Goal: Find specific page/section: Find specific page/section

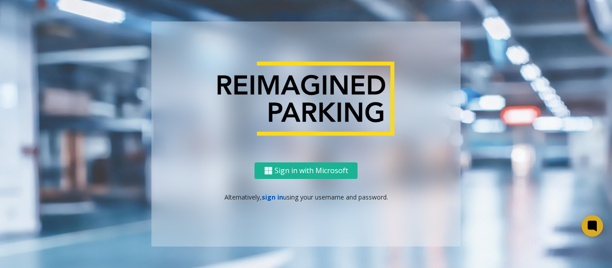
click at [266, 199] on link "sign in" at bounding box center [272, 197] width 21 height 9
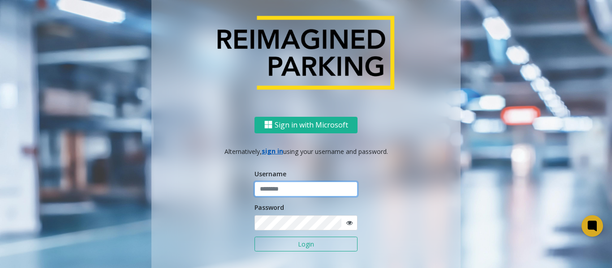
type input "*******"
click at [277, 243] on button "Login" at bounding box center [305, 244] width 103 height 15
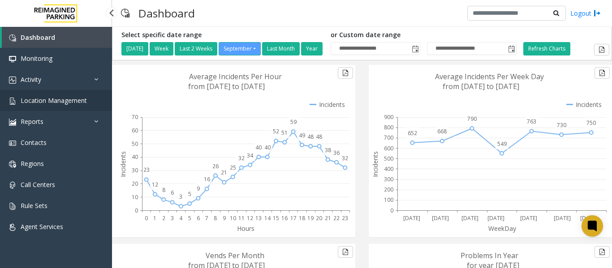
click at [43, 97] on span "Location Management" at bounding box center [54, 100] width 66 height 9
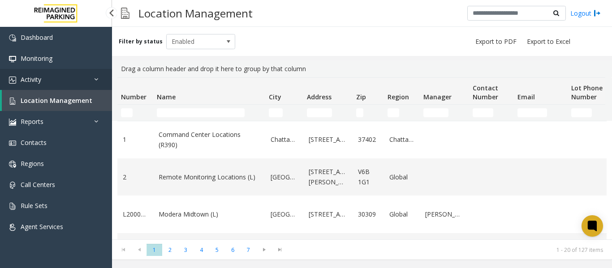
click at [41, 74] on link "Activity" at bounding box center [56, 79] width 112 height 21
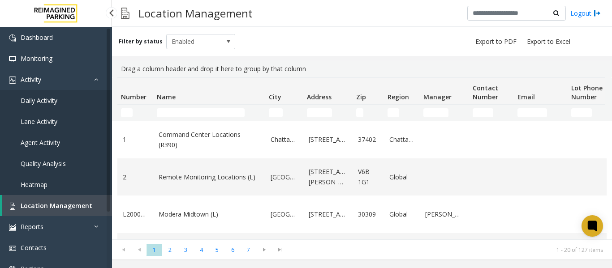
click at [34, 103] on span "Daily Activity" at bounding box center [39, 100] width 37 height 9
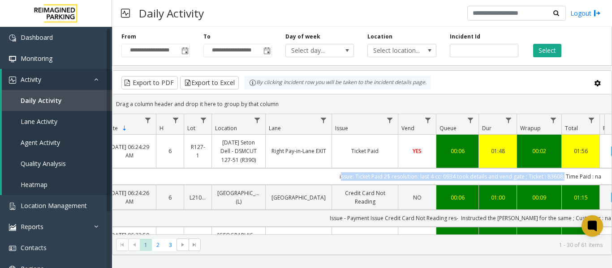
scroll to position [0, 230]
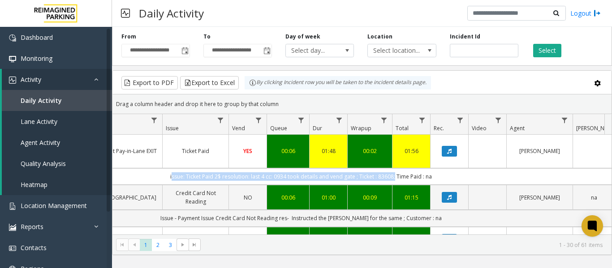
drag, startPoint x: 376, startPoint y: 171, endPoint x: 607, endPoint y: 172, distance: 231.1
click at [607, 172] on div "4084876 Sep 24, 2025 06:24:29 AM 6 R127-1 Ascension Seton Dell - DSMCUT 127-51 …" at bounding box center [361, 191] width 499 height 112
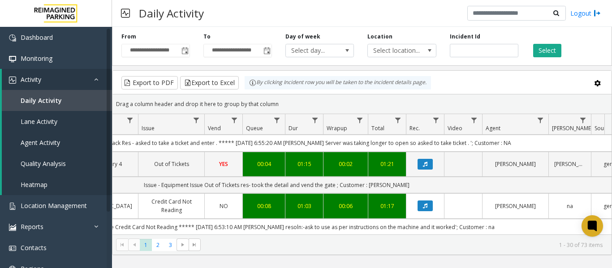
scroll to position [0, 254]
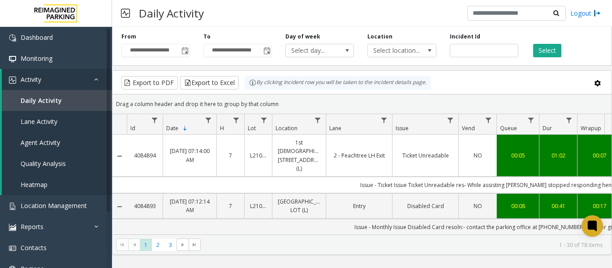
scroll to position [0, 254]
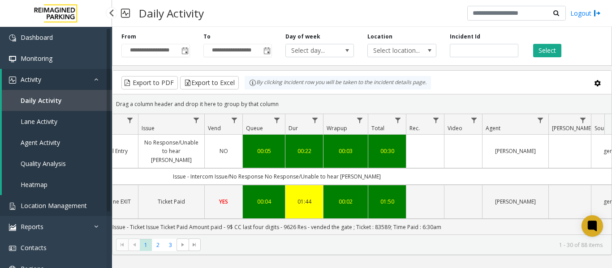
click at [47, 208] on span "Location Management" at bounding box center [54, 206] width 66 height 9
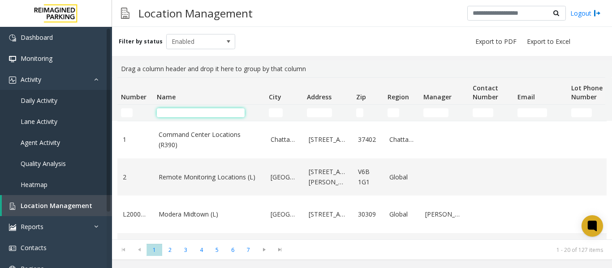
click at [190, 112] on input "Name Filter" at bounding box center [201, 112] width 88 height 9
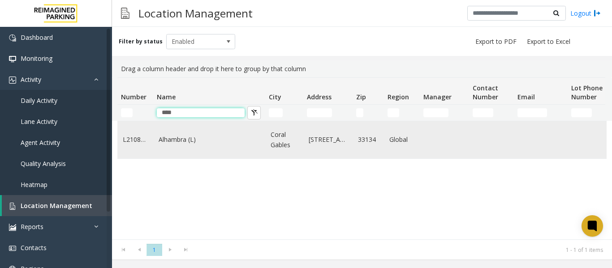
type input "****"
click at [194, 146] on td "Alhambra (L)" at bounding box center [209, 139] width 112 height 37
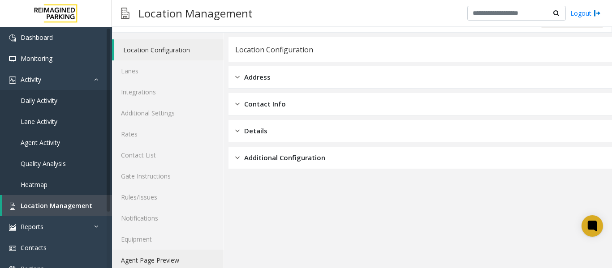
scroll to position [27, 0]
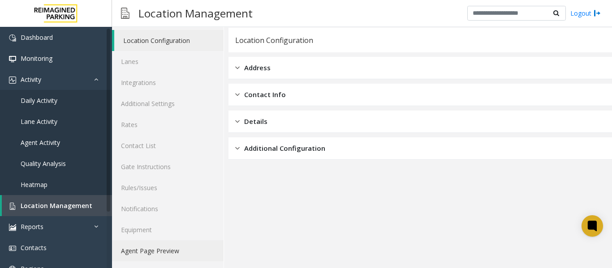
click at [147, 252] on link "Agent Page Preview" at bounding box center [168, 251] width 112 height 21
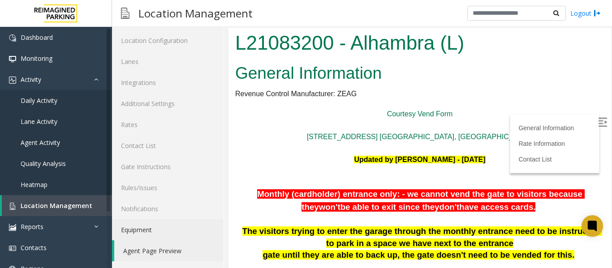
scroll to position [179, 0]
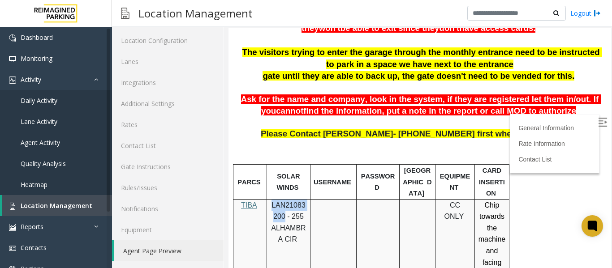
drag, startPoint x: 440, startPoint y: 267, endPoint x: 271, endPoint y: 204, distance: 180.7
click at [271, 204] on p "LAN21083200 - 255 ALHAMBRA CIR" at bounding box center [288, 223] width 37 height 46
copy span "LAN21083200"
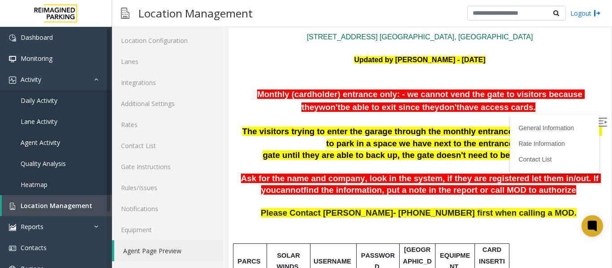
scroll to position [90, 0]
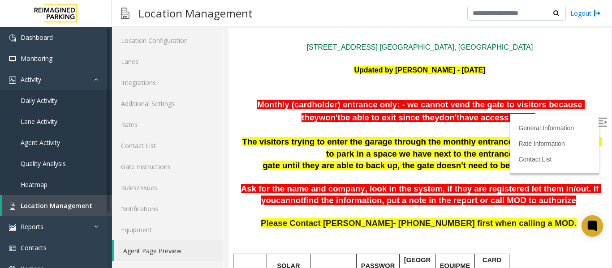
click at [598, 119] on img at bounding box center [602, 122] width 9 height 9
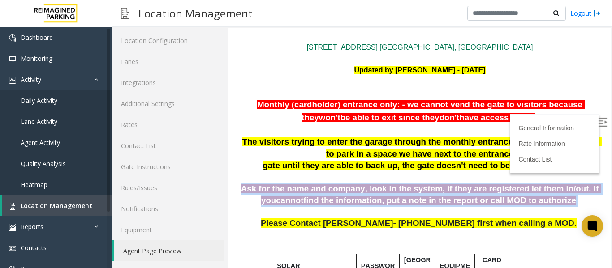
drag, startPoint x: 240, startPoint y: 182, endPoint x: 565, endPoint y: 201, distance: 325.7
click at [565, 201] on p "Ask for the name and company, look in the system, if they are registered let th…" at bounding box center [419, 195] width 369 height 23
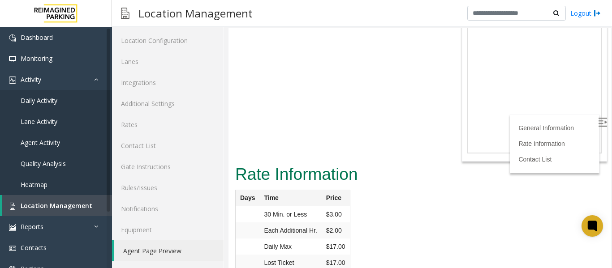
scroll to position [1012, 0]
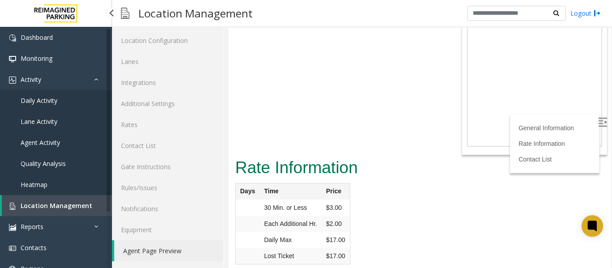
click at [45, 206] on span "Location Management" at bounding box center [57, 206] width 72 height 9
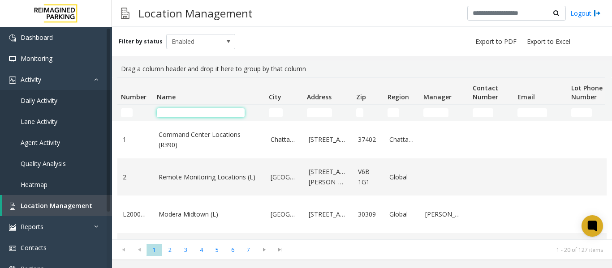
click at [176, 111] on input "Name Filter" at bounding box center [201, 112] width 88 height 9
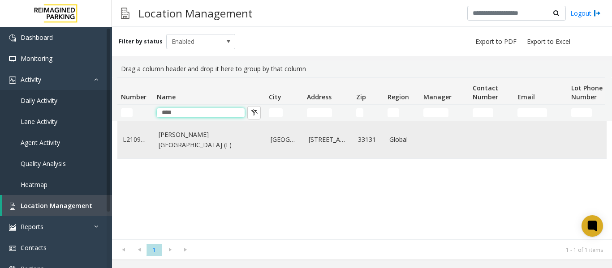
type input "****"
click at [198, 142] on link "Wells Fargo Center (L)" at bounding box center [209, 140] width 101 height 20
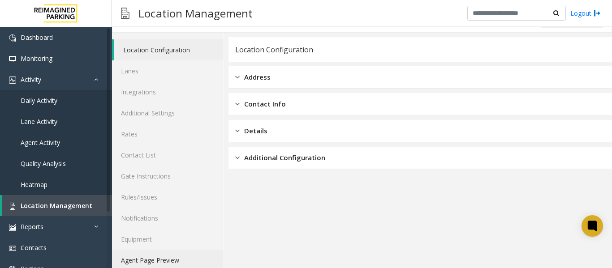
scroll to position [27, 0]
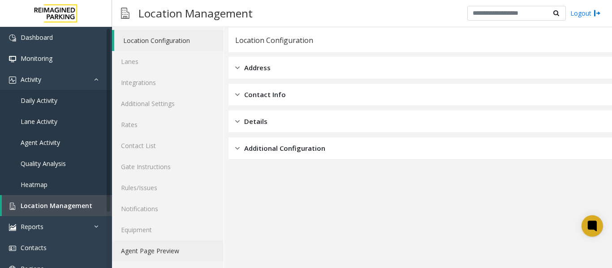
click at [161, 253] on link "Agent Page Preview" at bounding box center [168, 251] width 112 height 21
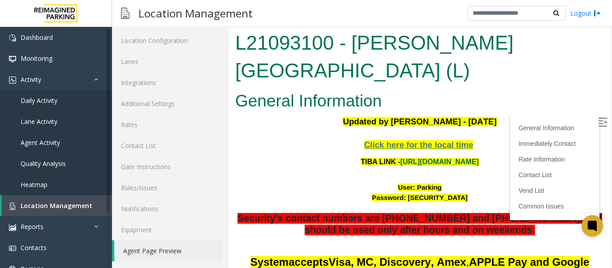
click at [421, 158] on link "https://wellsfargoctr-web.sp.tibaparking.net/" at bounding box center [439, 162] width 78 height 8
drag, startPoint x: 433, startPoint y: 161, endPoint x: 410, endPoint y: 165, distance: 23.2
click at [410, 183] on div "User: Parking" at bounding box center [419, 188] width 369 height 10
copy font "Parking"
drag, startPoint x: 461, startPoint y: 170, endPoint x: 399, endPoint y: 172, distance: 62.7
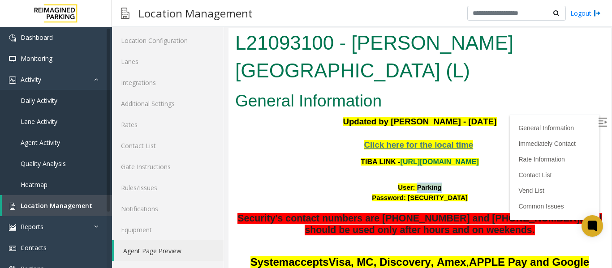
click at [399, 194] on font "Password: P@rking@21093100" at bounding box center [420, 198] width 96 height 8
copy font "P@rking@21093100"
click at [598, 122] on img at bounding box center [602, 122] width 9 height 9
click at [53, 98] on span "Daily Activity" at bounding box center [39, 100] width 37 height 9
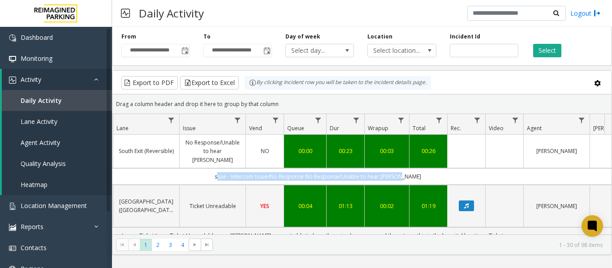
scroll to position [0, 330]
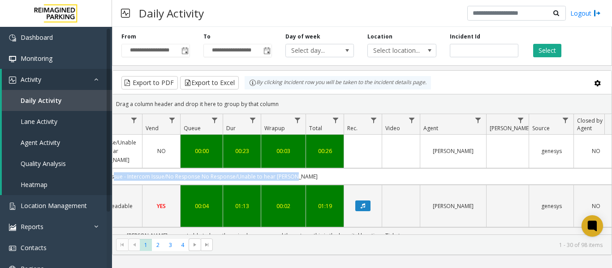
drag, startPoint x: 431, startPoint y: 170, endPoint x: 606, endPoint y: 160, distance: 174.9
click at [606, 160] on div "4084915 Sep 24, 2025 08:06:00 AM 8 L21078900 Eisemann Center (L) South Exit (Re…" at bounding box center [361, 191] width 499 height 112
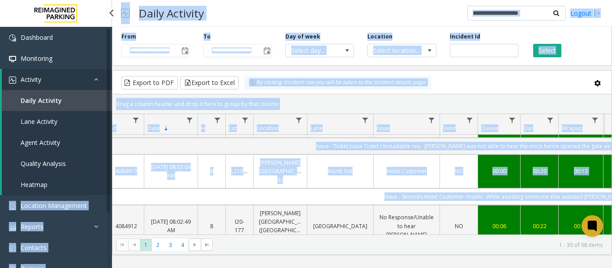
scroll to position [0, 0]
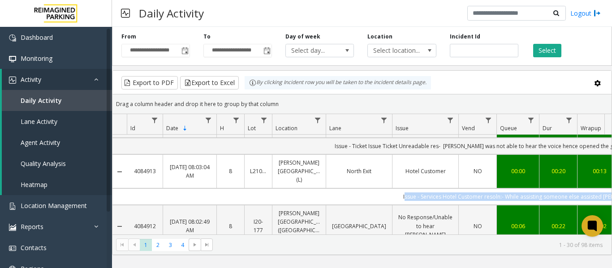
drag, startPoint x: 344, startPoint y: 168, endPoint x: 230, endPoint y: 176, distance: 114.4
click at [230, 189] on td "Issue - Services Hotel Customer resoln:- While assisting someone else assisted …" at bounding box center [531, 197] width 808 height 17
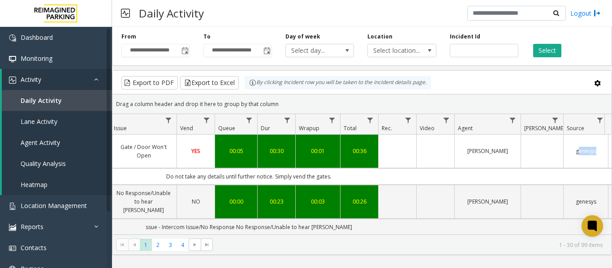
drag, startPoint x: 344, startPoint y: 182, endPoint x: 604, endPoint y: 166, distance: 260.3
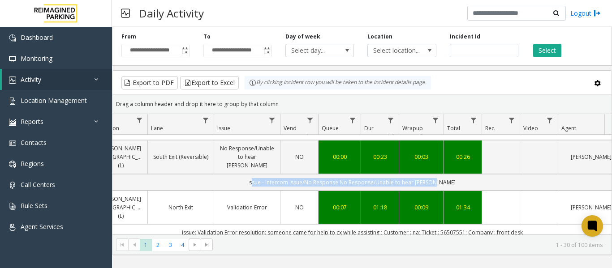
scroll to position [0, 237]
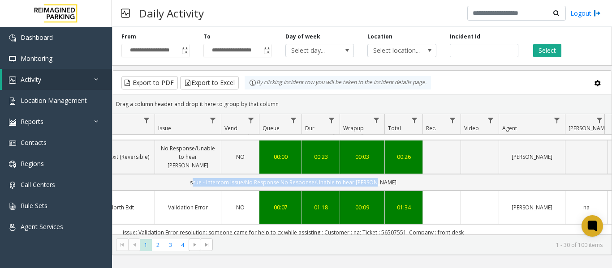
drag, startPoint x: 400, startPoint y: 173, endPoint x: 605, endPoint y: 169, distance: 205.6
click at [605, 169] on div "4084916 Sep 24, 2025 08:06:18 AM 8 R127-1 Ascension Seton East Garage 127-54 (R…" at bounding box center [361, 191] width 499 height 112
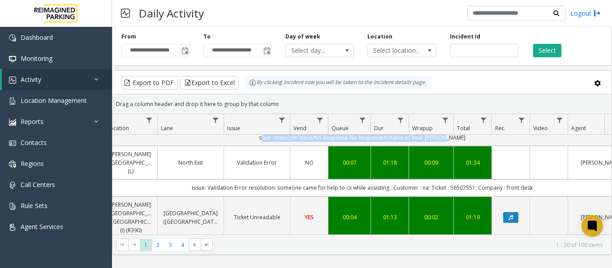
scroll to position [0, 112]
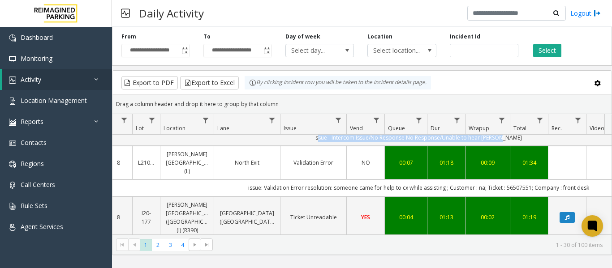
drag, startPoint x: 434, startPoint y: 168, endPoint x: 113, endPoint y: 175, distance: 320.8
click at [113, 180] on td "issue: Validation Error resolution: someone came for help to cx while assisting…" at bounding box center [419, 188] width 808 height 17
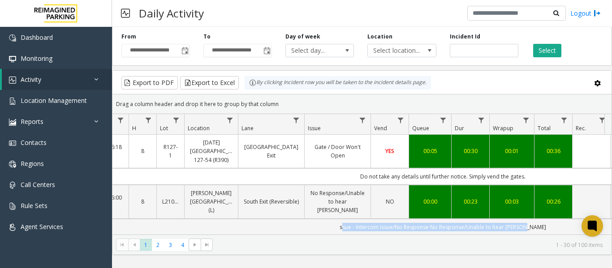
scroll to position [90, 88]
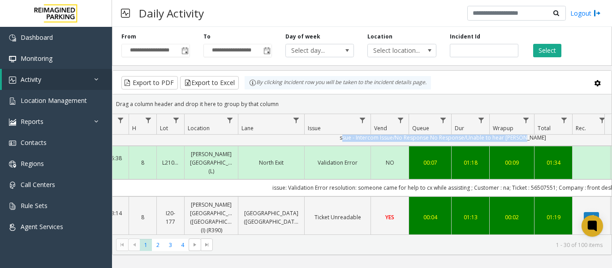
click at [247, 180] on td "issue: Validation Error resolution: someone came for help to cx while assisting…" at bounding box center [443, 188] width 808 height 17
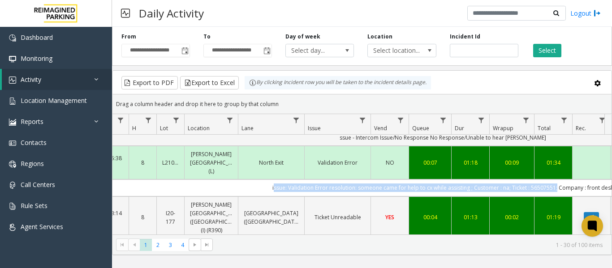
drag, startPoint x: 247, startPoint y: 172, endPoint x: 554, endPoint y: 166, distance: 307.3
click at [554, 180] on td "issue: Validation Error resolution: someone came for help to cx while assisting…" at bounding box center [443, 188] width 808 height 17
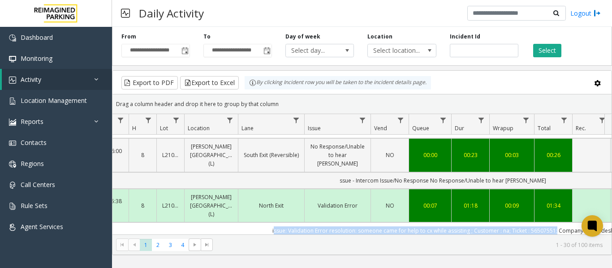
scroll to position [0, 88]
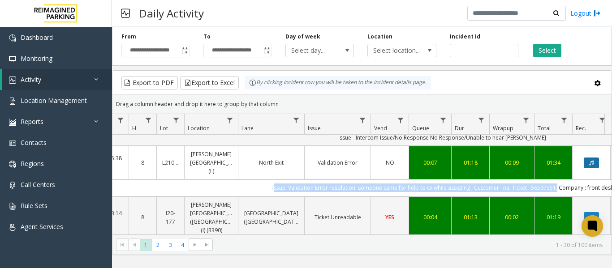
click at [596, 158] on button "Data table" at bounding box center [591, 163] width 15 height 11
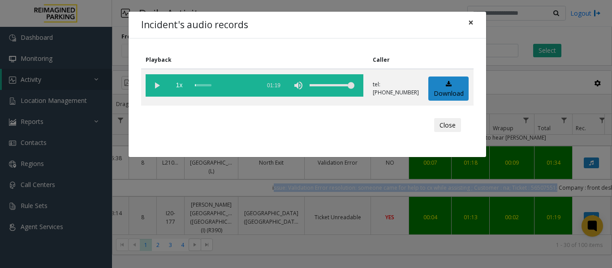
drag, startPoint x: 469, startPoint y: 25, endPoint x: 469, endPoint y: 30, distance: 5.4
click at [469, 26] on span "×" at bounding box center [470, 22] width 5 height 13
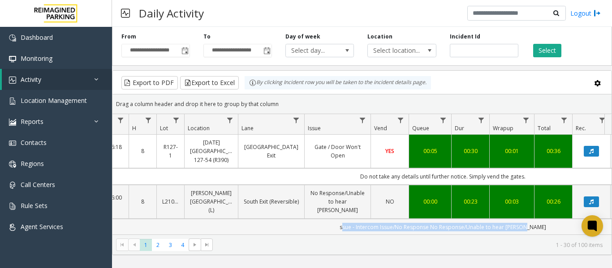
drag, startPoint x: 330, startPoint y: 215, endPoint x: 574, endPoint y: 215, distance: 244.1
click at [574, 219] on td "ssue - Intercom Issue/No Response No Response/Unable to hear parker" at bounding box center [443, 227] width 808 height 17
click at [593, 199] on icon "Data table" at bounding box center [591, 201] width 4 height 5
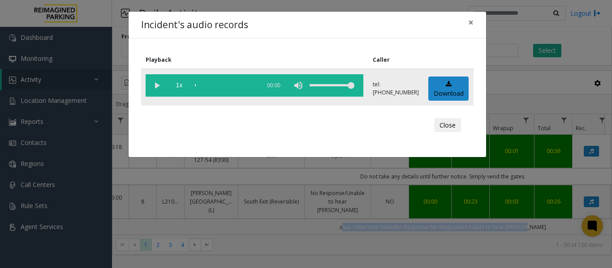
click at [159, 86] on vg-play-pause at bounding box center [157, 85] width 22 height 22
click at [473, 22] on span "×" at bounding box center [470, 22] width 5 height 13
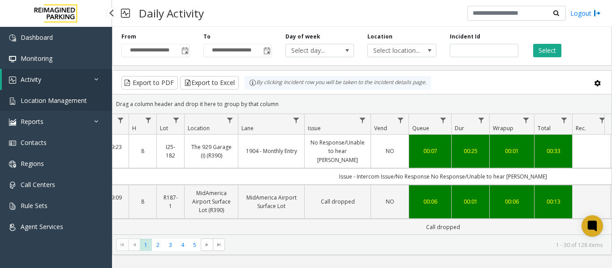
click at [55, 102] on span "Location Management" at bounding box center [54, 100] width 66 height 9
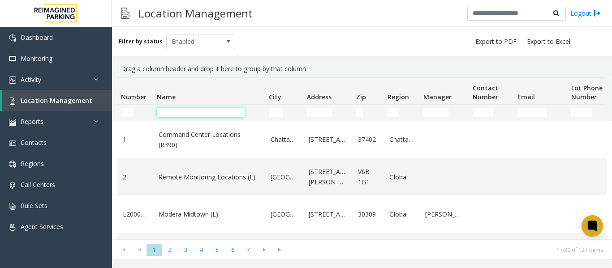
click at [176, 116] on input "Name Filter" at bounding box center [201, 112] width 88 height 9
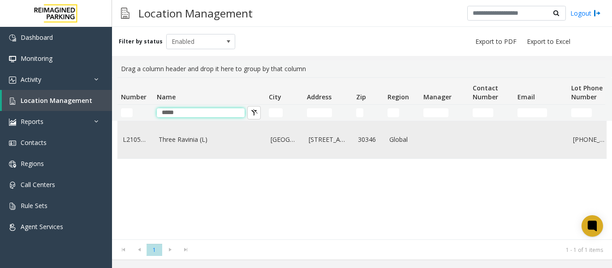
type input "*****"
click at [210, 147] on td "Three Ravinia (L)" at bounding box center [209, 139] width 112 height 37
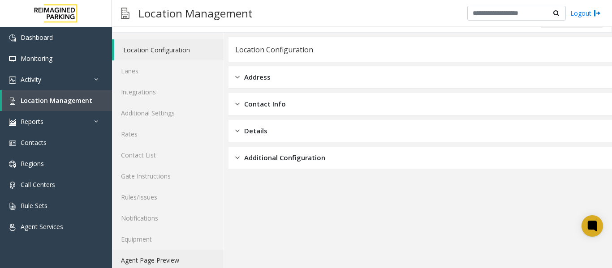
scroll to position [27, 0]
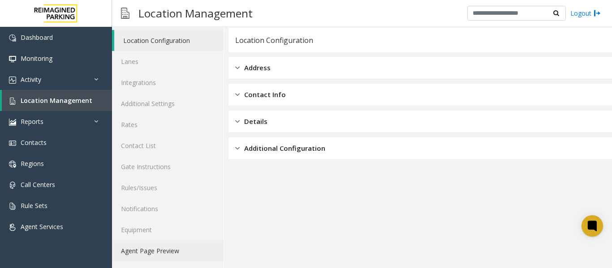
click at [160, 253] on link "Agent Page Preview" at bounding box center [168, 251] width 112 height 21
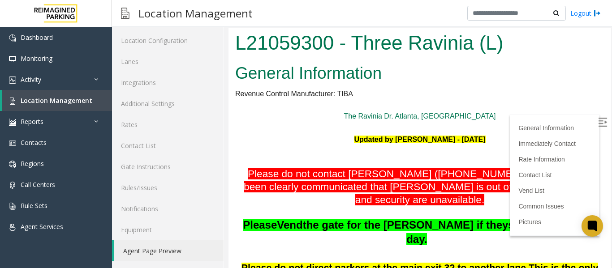
scroll to position [90, 0]
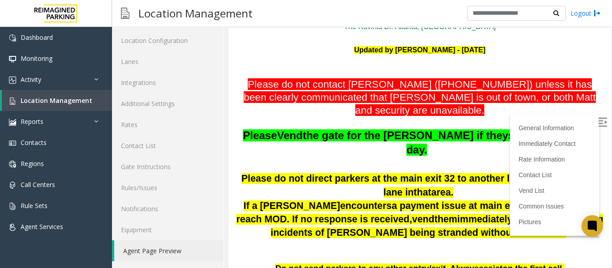
click at [598, 123] on img at bounding box center [602, 122] width 9 height 9
click at [425, 1] on div "Location Management Logout" at bounding box center [362, 13] width 500 height 27
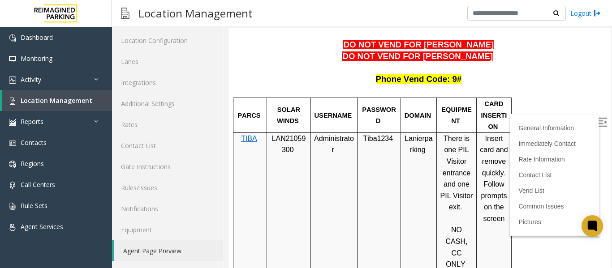
scroll to position [709, 0]
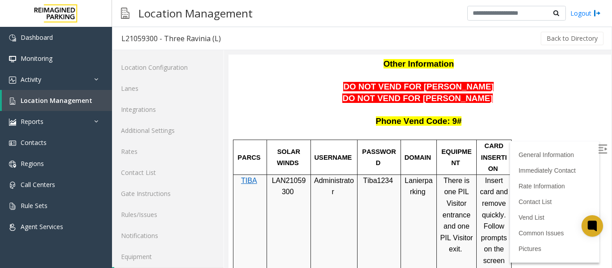
scroll to position [27, 0]
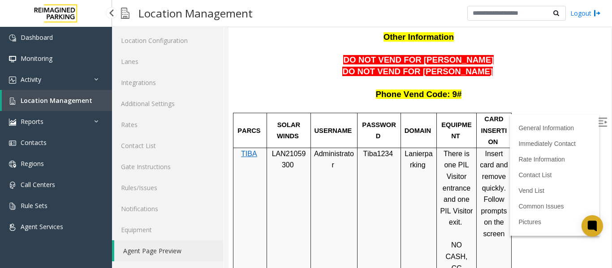
click at [69, 92] on link "Location Management" at bounding box center [57, 100] width 110 height 21
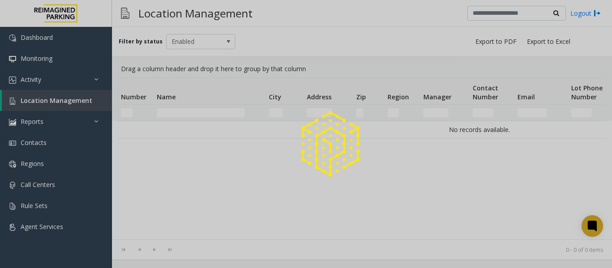
click at [165, 112] on div at bounding box center [306, 134] width 612 height 268
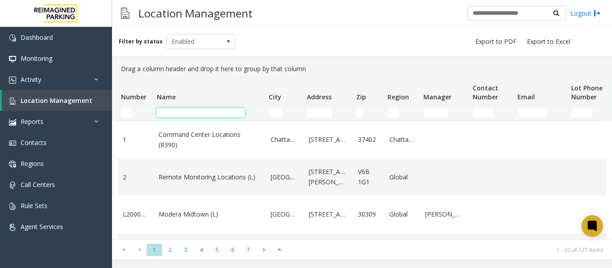
click at [165, 112] on input "Name Filter" at bounding box center [201, 112] width 88 height 9
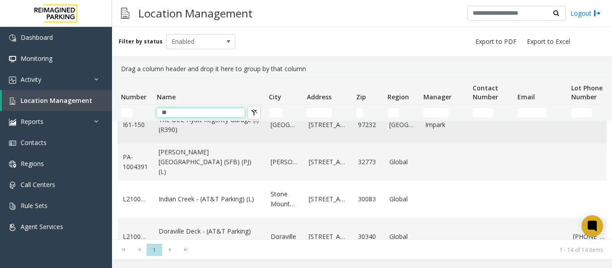
scroll to position [134, 0]
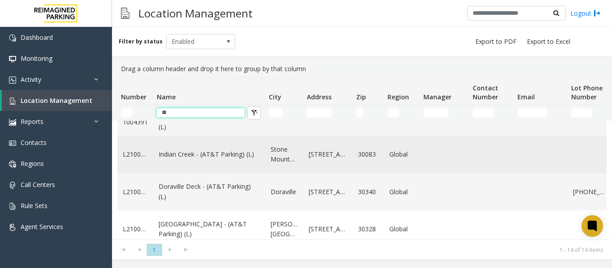
type input "**"
click at [189, 157] on link "Indian Creek - (AT&T Parking) (L)" at bounding box center [209, 155] width 101 height 10
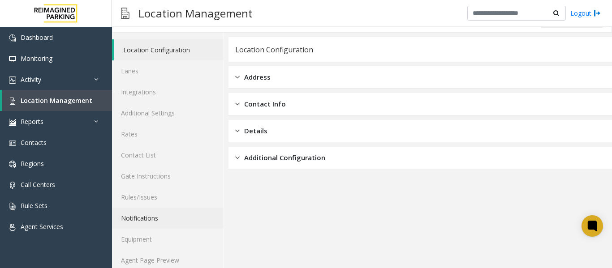
scroll to position [27, 0]
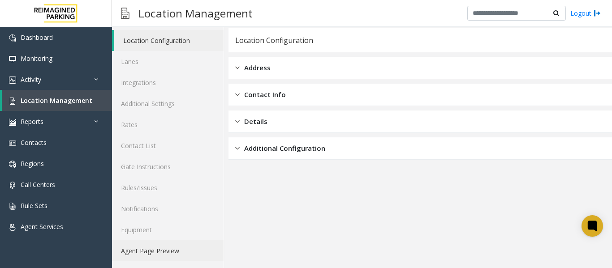
click at [146, 252] on link "Agent Page Preview" at bounding box center [168, 251] width 112 height 21
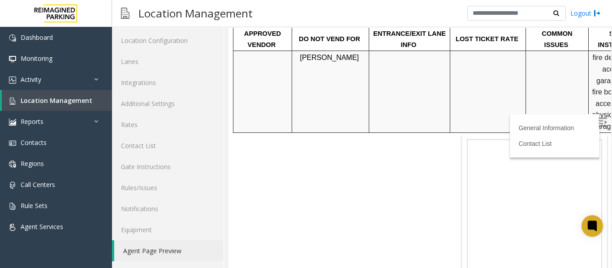
scroll to position [476, 0]
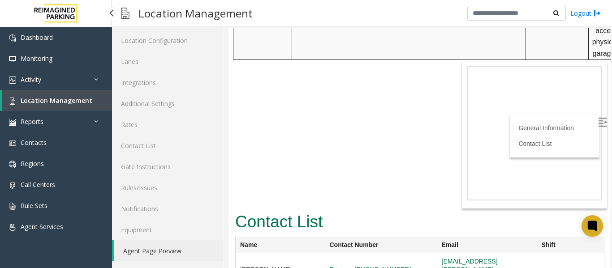
click at [65, 99] on span "Location Management" at bounding box center [57, 100] width 72 height 9
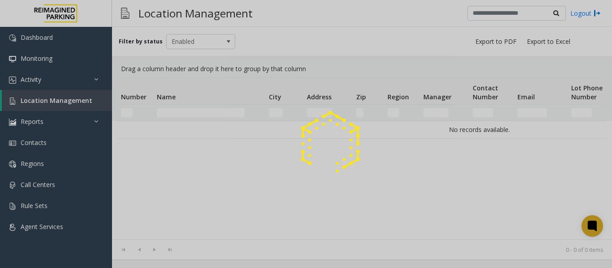
click at [171, 111] on div at bounding box center [306, 134] width 612 height 268
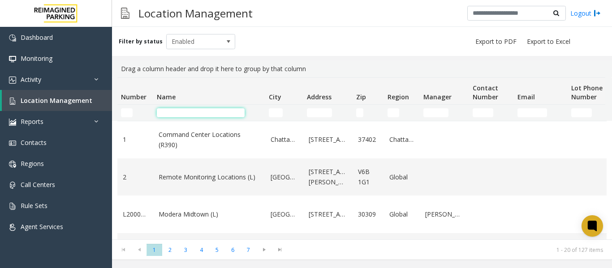
click at [176, 112] on input "Name Filter" at bounding box center [201, 112] width 88 height 9
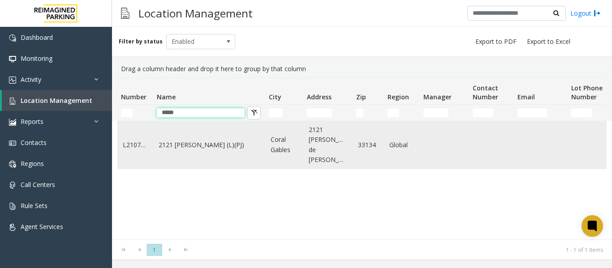
type input "*****"
click at [191, 144] on link "2121 [PERSON_NAME] (L)(PJ)" at bounding box center [209, 145] width 101 height 10
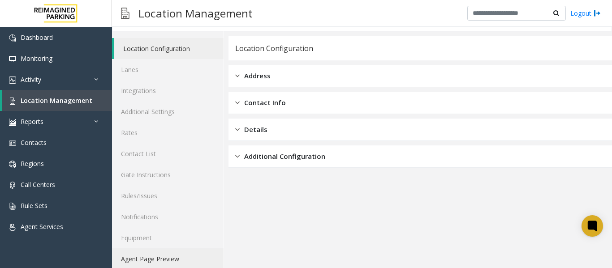
scroll to position [27, 0]
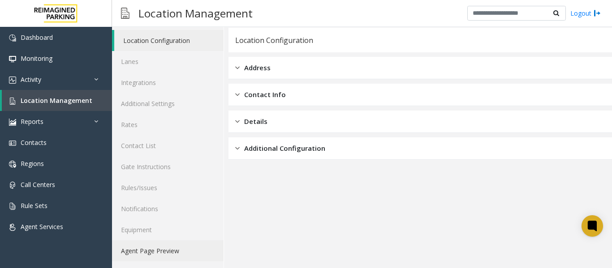
click at [163, 252] on link "Agent Page Preview" at bounding box center [168, 251] width 112 height 21
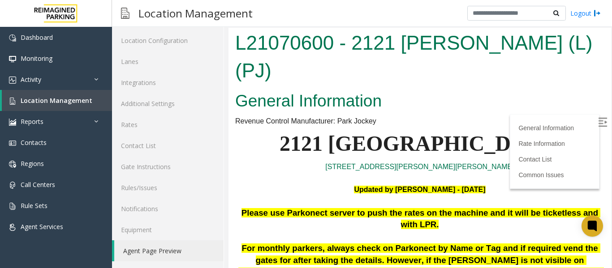
scroll to position [90, 0]
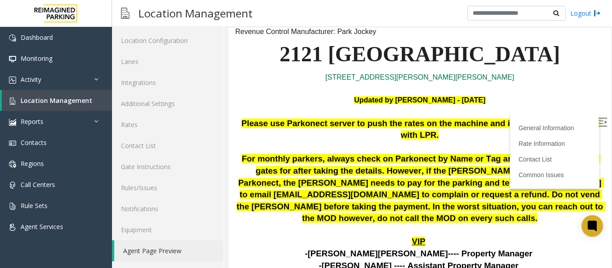
click at [598, 118] on img at bounding box center [602, 122] width 9 height 9
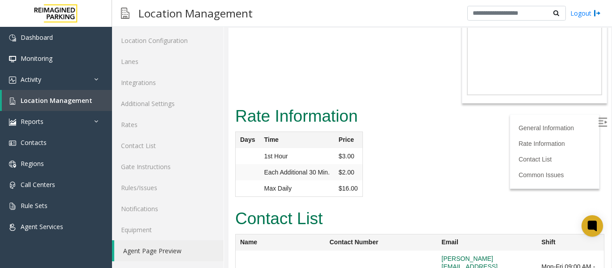
scroll to position [1152, 0]
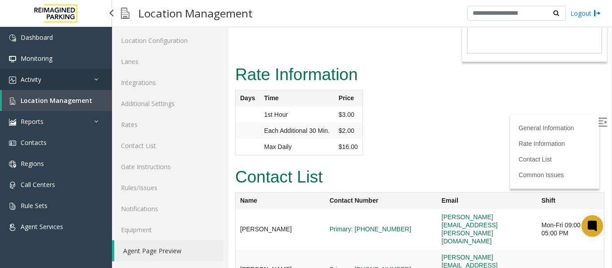
click at [35, 84] on link "Activity" at bounding box center [56, 79] width 112 height 21
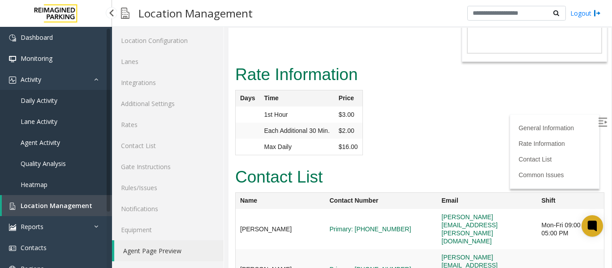
click at [37, 102] on span "Daily Activity" at bounding box center [39, 100] width 37 height 9
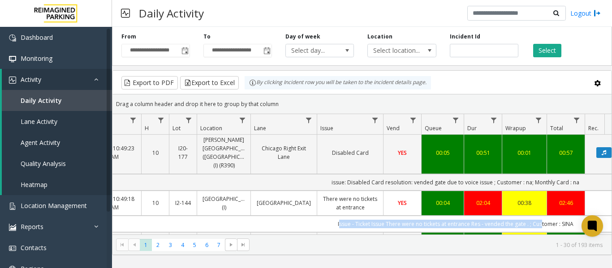
scroll to position [0, 116]
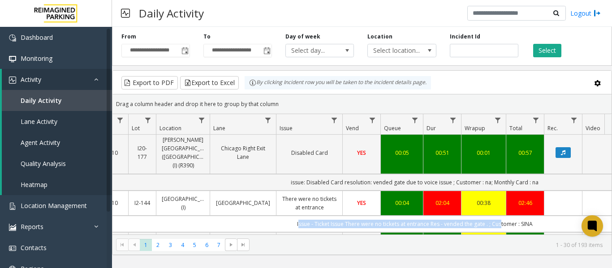
drag, startPoint x: 409, startPoint y: 214, endPoint x: 601, endPoint y: 213, distance: 192.2
click at [601, 216] on td "Issue - Ticket Issue There were no tickets at entrance Res - vended the gate . …" at bounding box center [415, 224] width 808 height 17
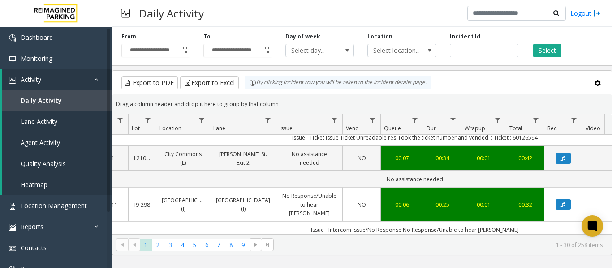
scroll to position [0, 116]
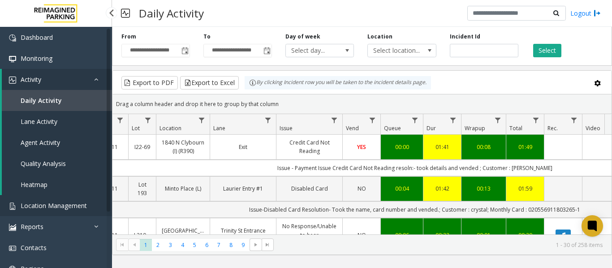
click at [51, 204] on span "Location Management" at bounding box center [54, 206] width 66 height 9
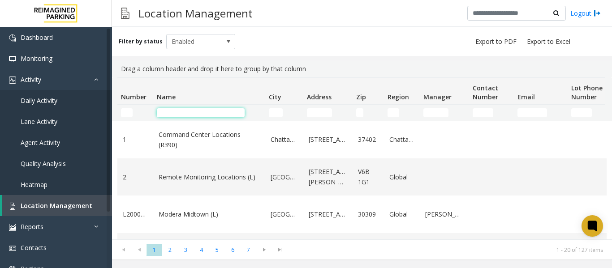
click at [210, 116] on input "Name Filter" at bounding box center [201, 112] width 88 height 9
type input "*"
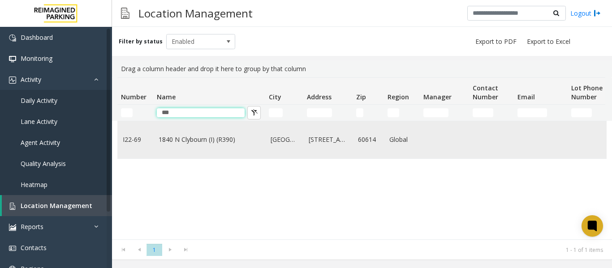
type input "***"
click at [206, 143] on link "1840 N Clybourn (I) (R390)" at bounding box center [209, 140] width 101 height 10
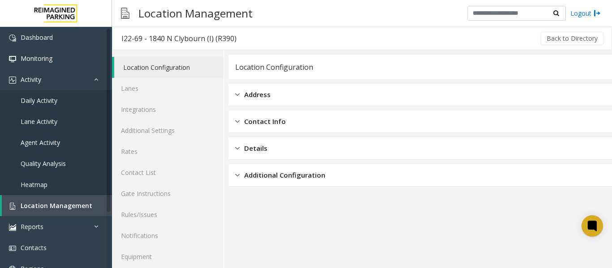
scroll to position [27, 0]
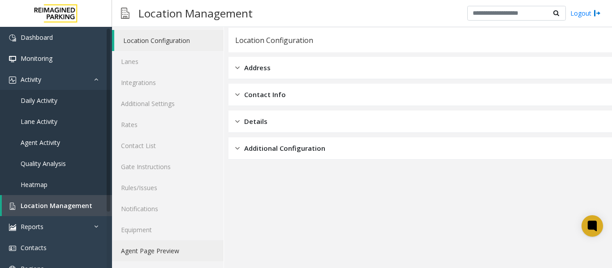
click at [156, 250] on link "Agent Page Preview" at bounding box center [168, 251] width 112 height 21
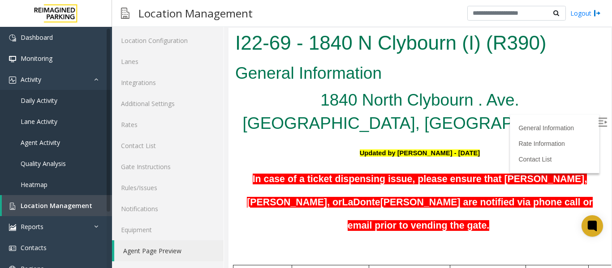
scroll to position [45, 0]
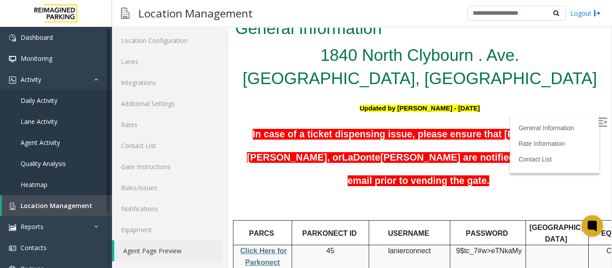
click at [598, 118] on img at bounding box center [602, 122] width 9 height 9
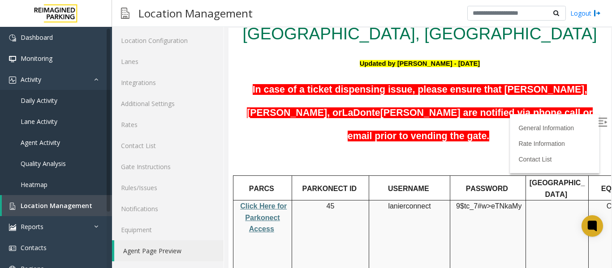
scroll to position [134, 0]
